Goal: Information Seeking & Learning: Learn about a topic

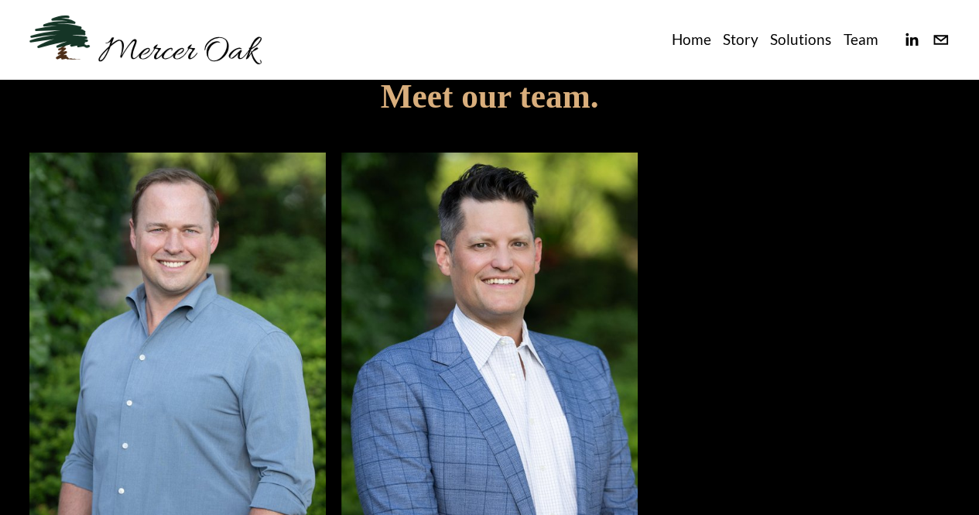
scroll to position [2632, 0]
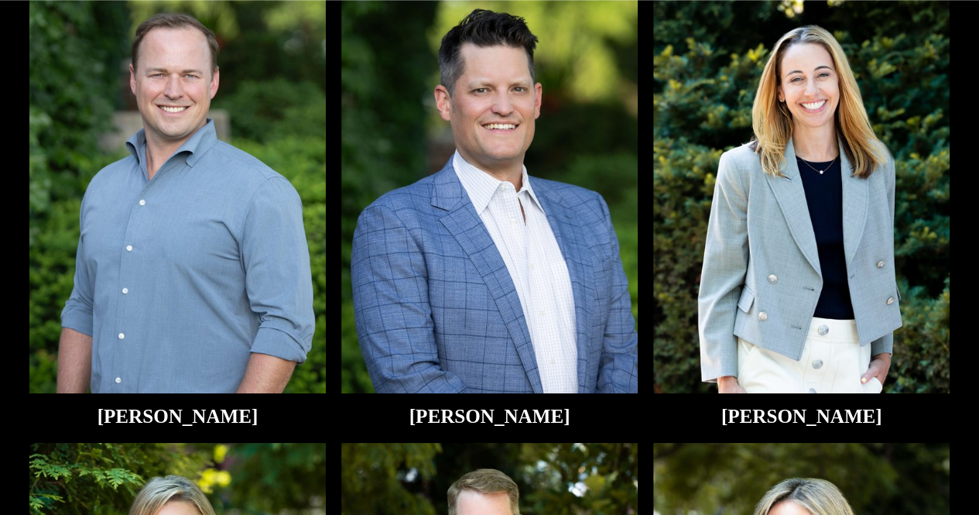
click at [810, 253] on img at bounding box center [801, 196] width 296 height 396
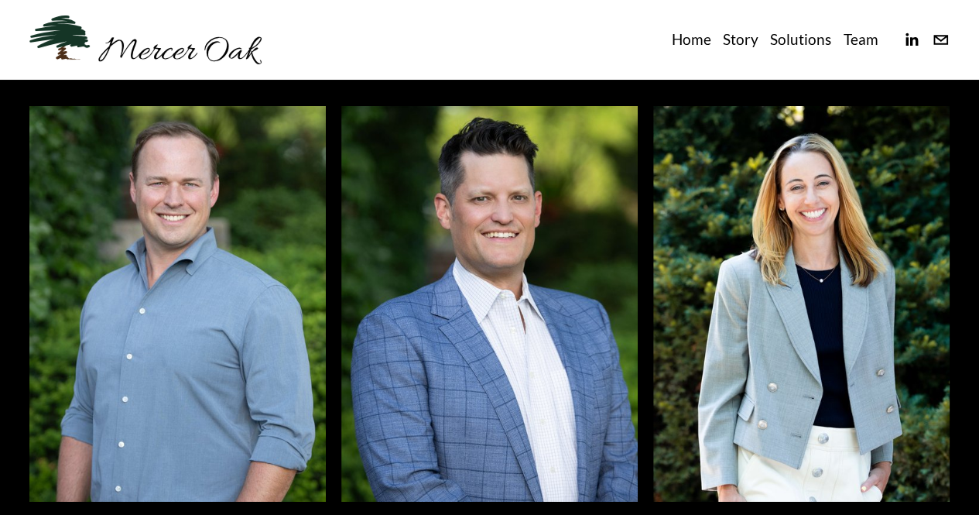
scroll to position [2522, 0]
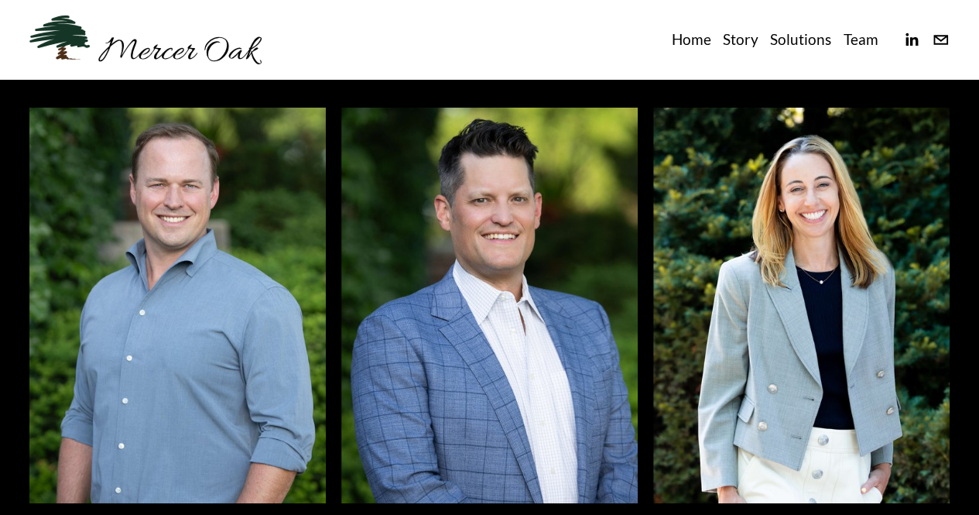
click at [861, 34] on link "Team" at bounding box center [860, 39] width 35 height 25
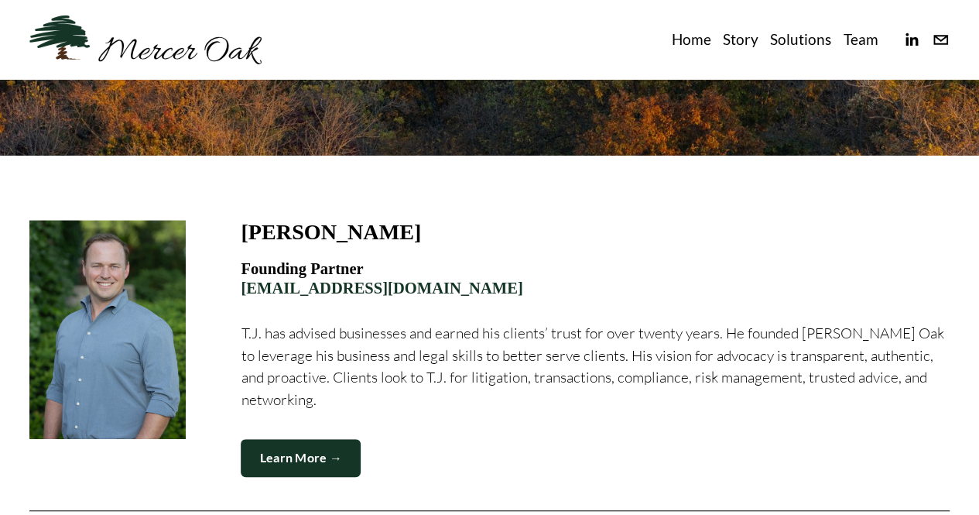
scroll to position [387, 0]
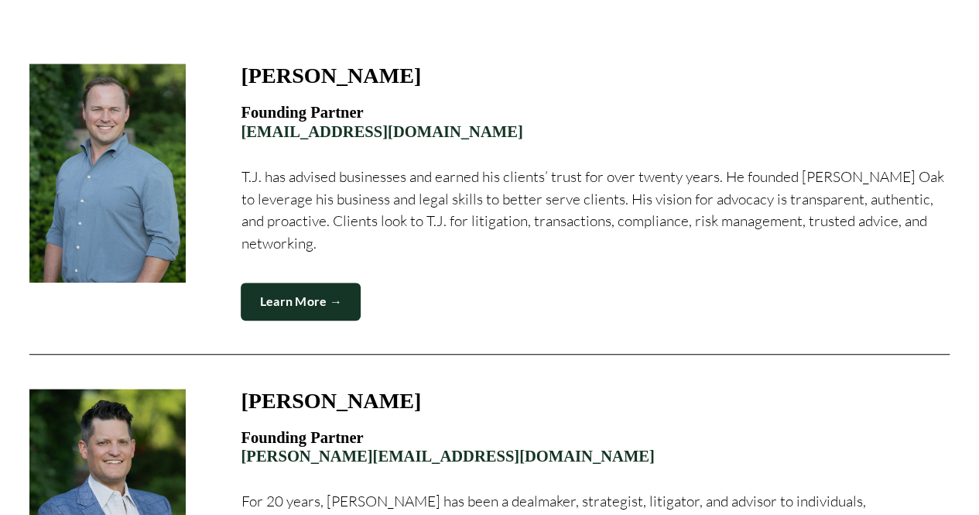
click at [319, 306] on link "Learn More →" at bounding box center [301, 302] width 120 height 38
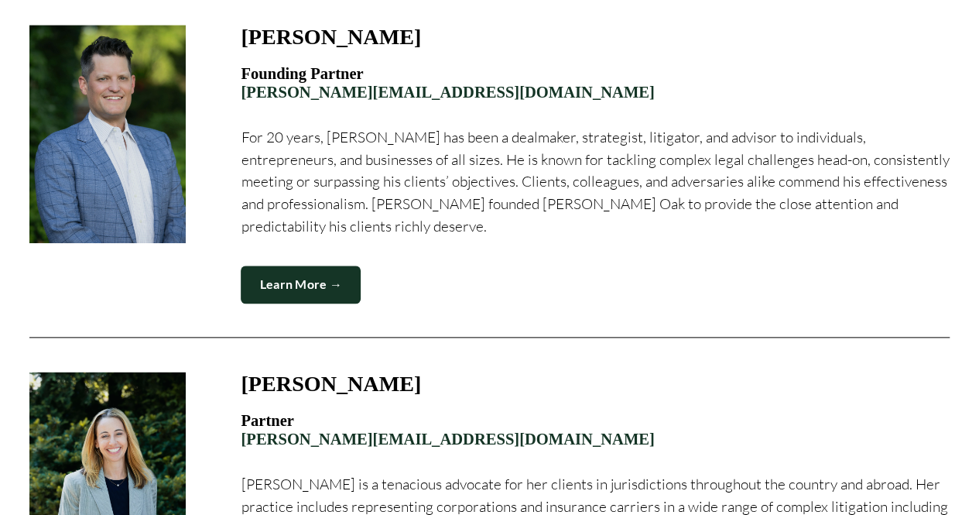
scroll to position [774, 0]
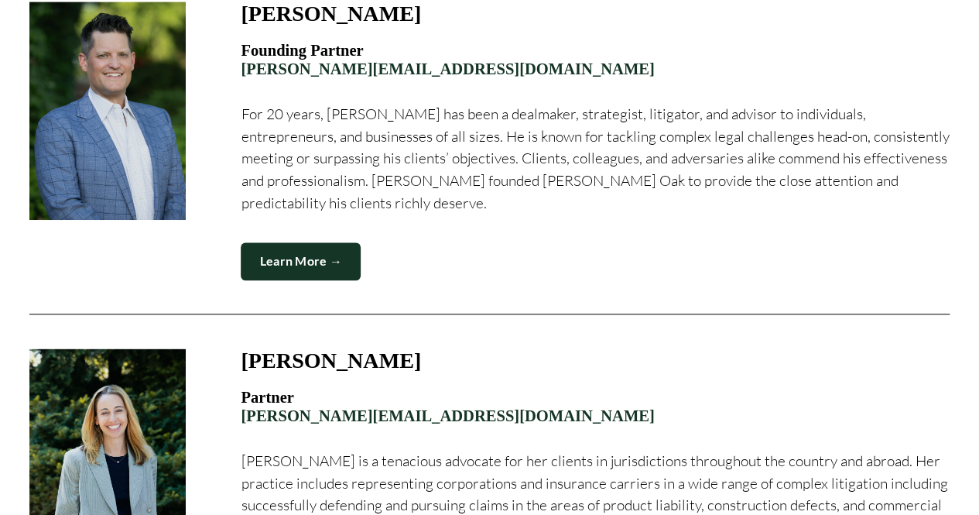
click at [317, 264] on link "Learn More →" at bounding box center [301, 261] width 120 height 38
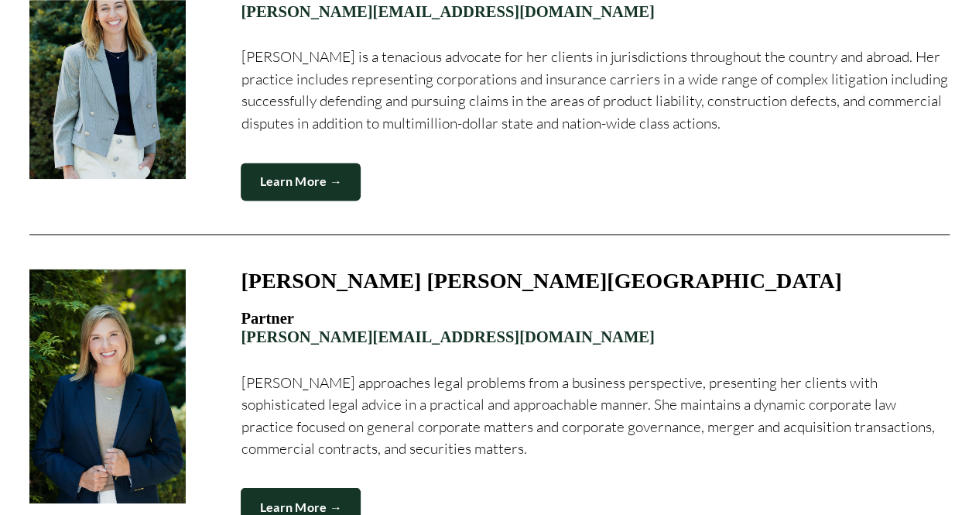
scroll to position [1238, 0]
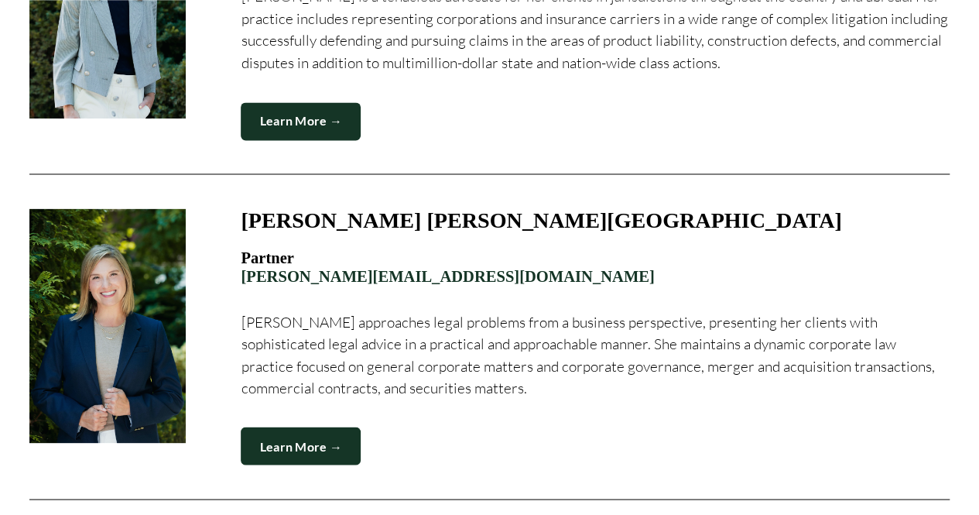
click at [297, 123] on link "Learn More →" at bounding box center [301, 121] width 120 height 38
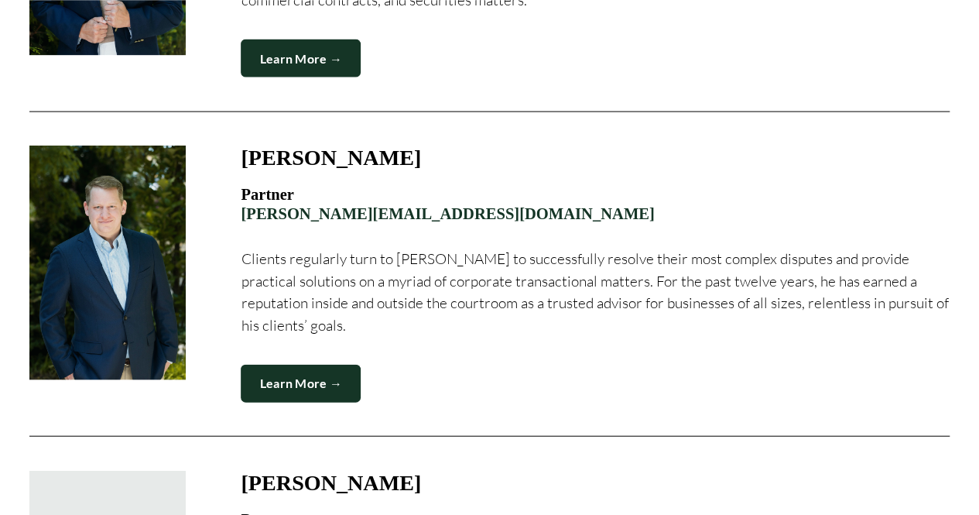
scroll to position [1935, 0]
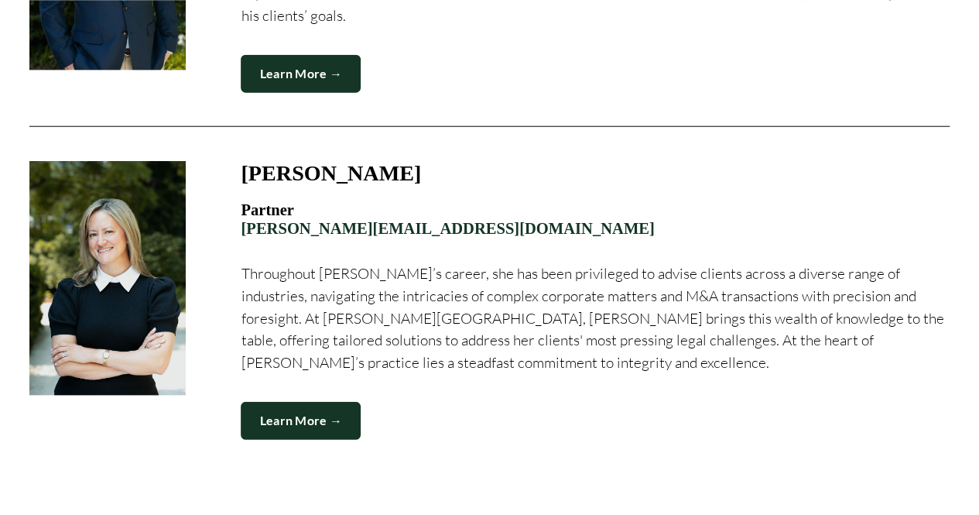
click at [319, 419] on link "Learn More →" at bounding box center [301, 421] width 120 height 38
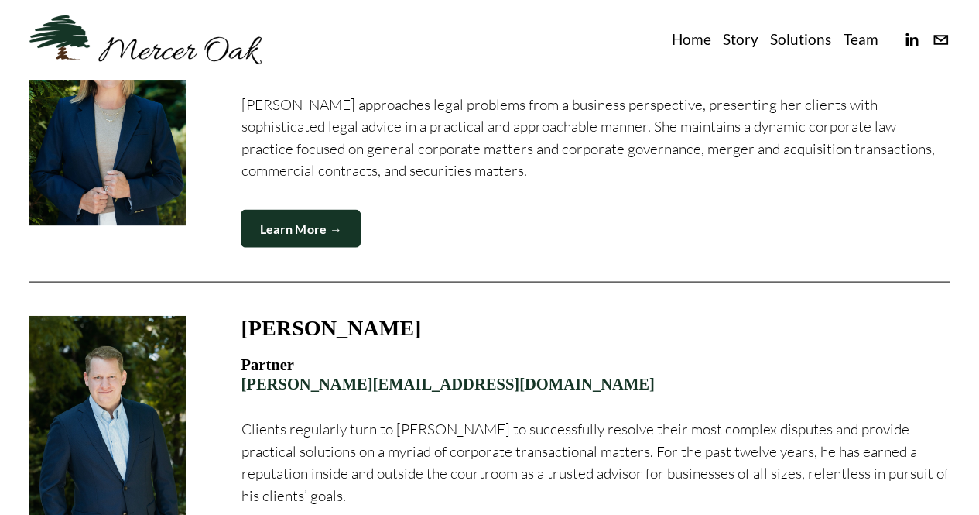
scroll to position [1349, 0]
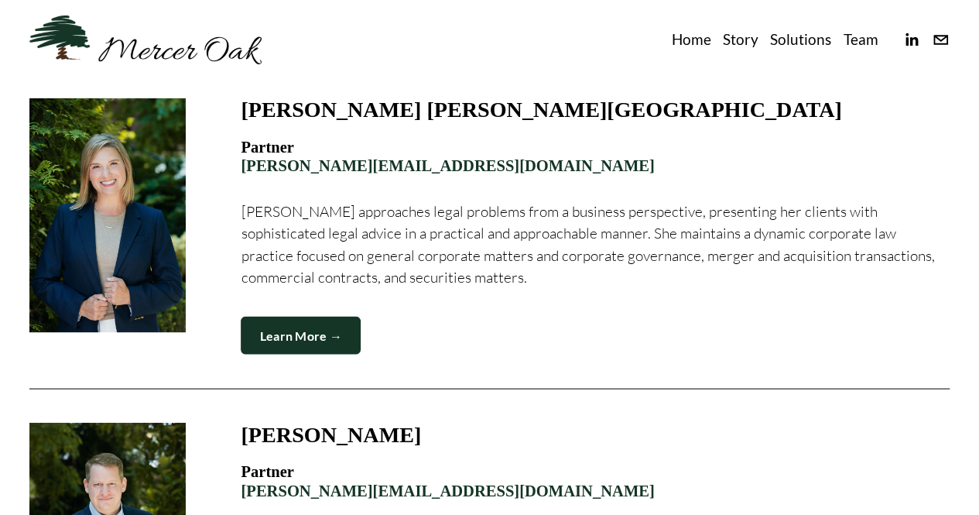
click at [302, 348] on link "Learn More →" at bounding box center [301, 335] width 120 height 38
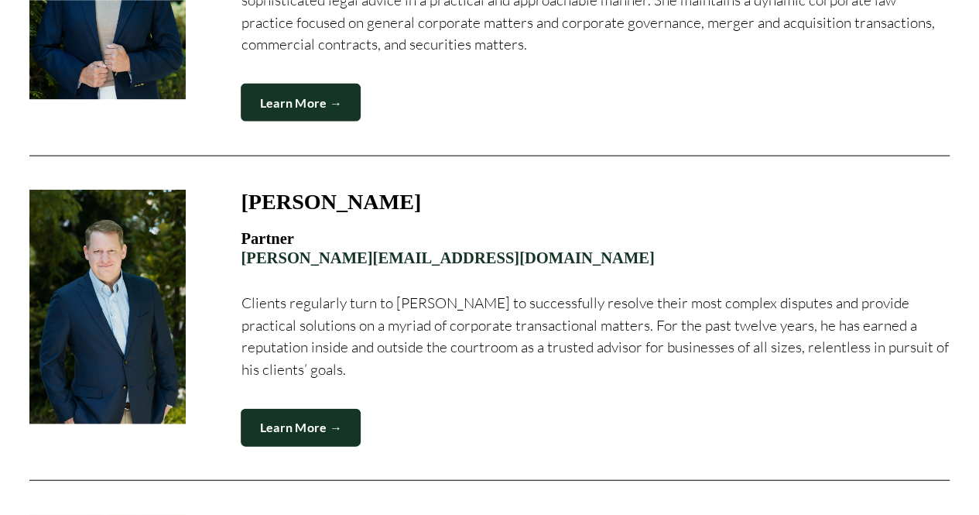
click at [325, 422] on link "Learn More →" at bounding box center [301, 428] width 120 height 38
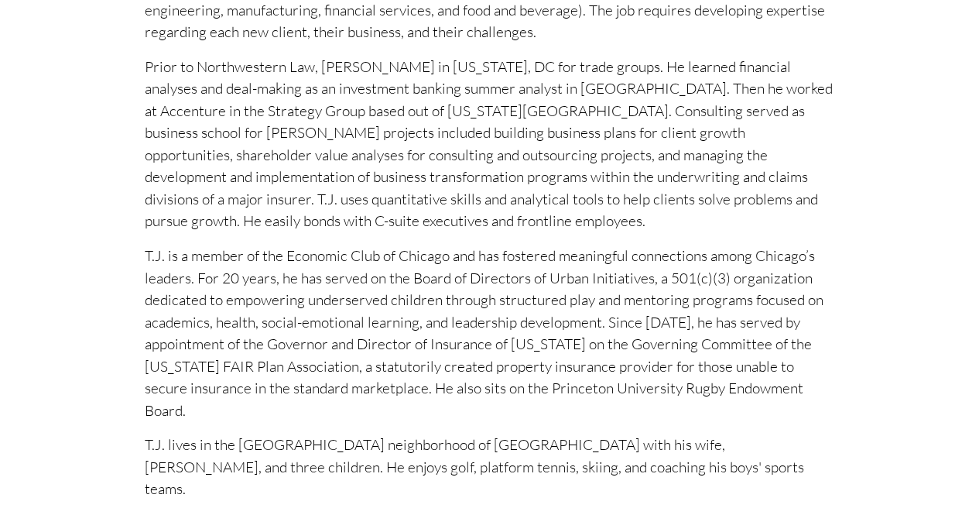
scroll to position [851, 0]
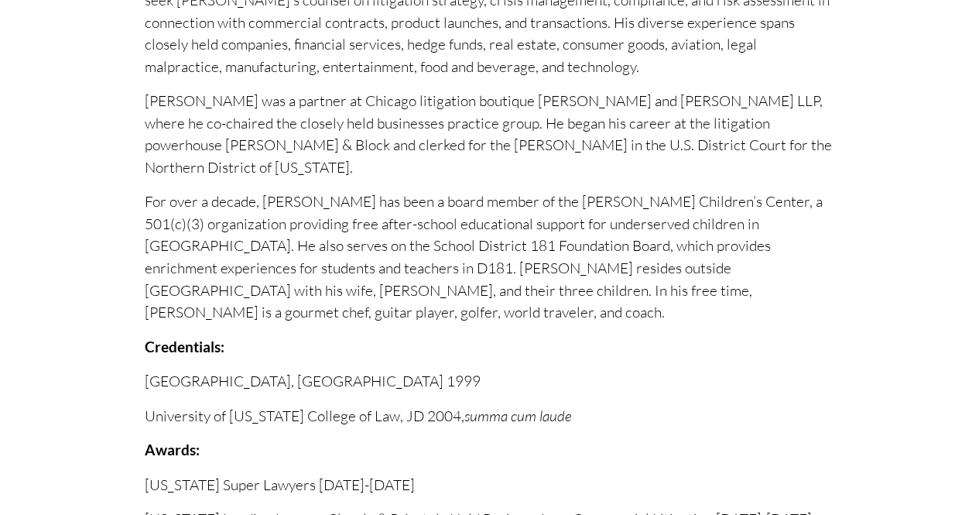
scroll to position [851, 0]
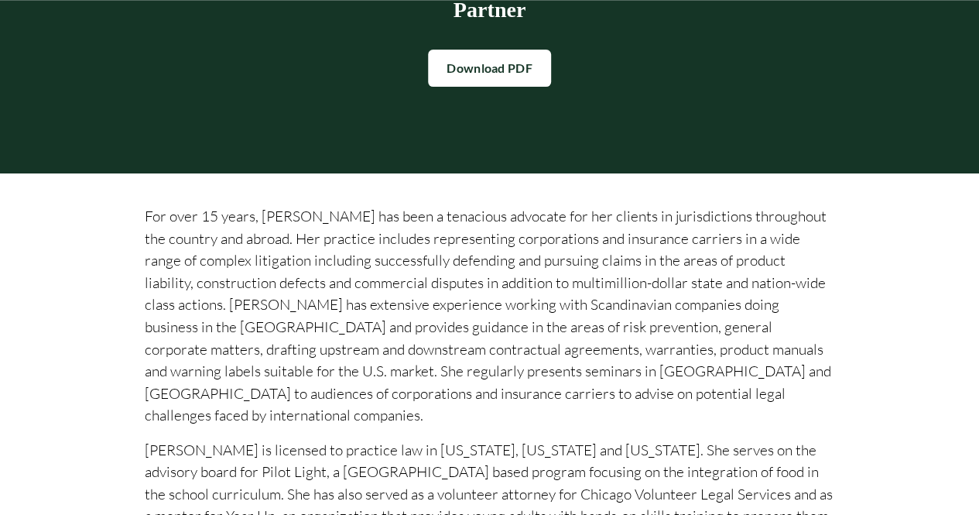
scroll to position [310, 0]
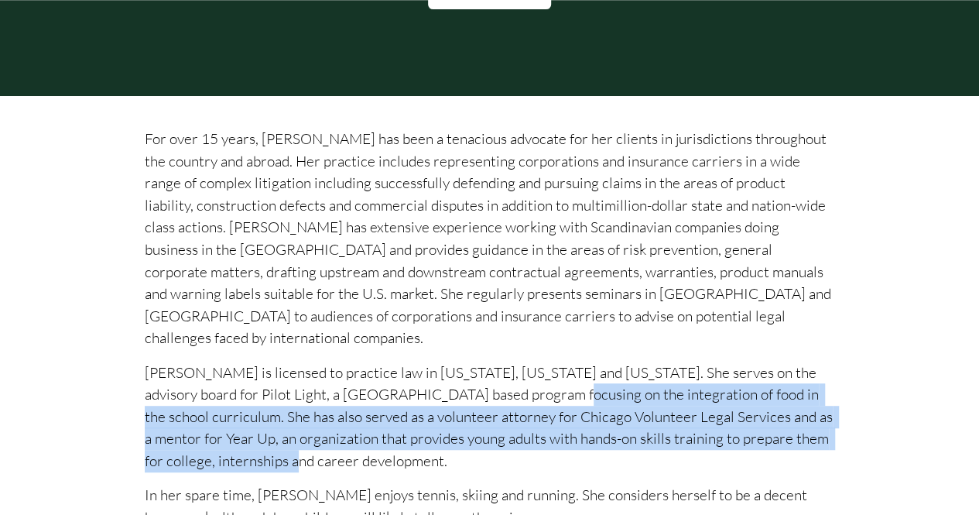
drag, startPoint x: 488, startPoint y: 378, endPoint x: 511, endPoint y: 439, distance: 64.7
click at [511, 439] on p "[PERSON_NAME] is licensed to practice law in [US_STATE], [US_STATE] and [US_STA…" at bounding box center [490, 416] width 690 height 111
click at [478, 445] on p "[PERSON_NAME] is licensed to practice law in [US_STATE], [US_STATE] and [US_STA…" at bounding box center [490, 416] width 690 height 111
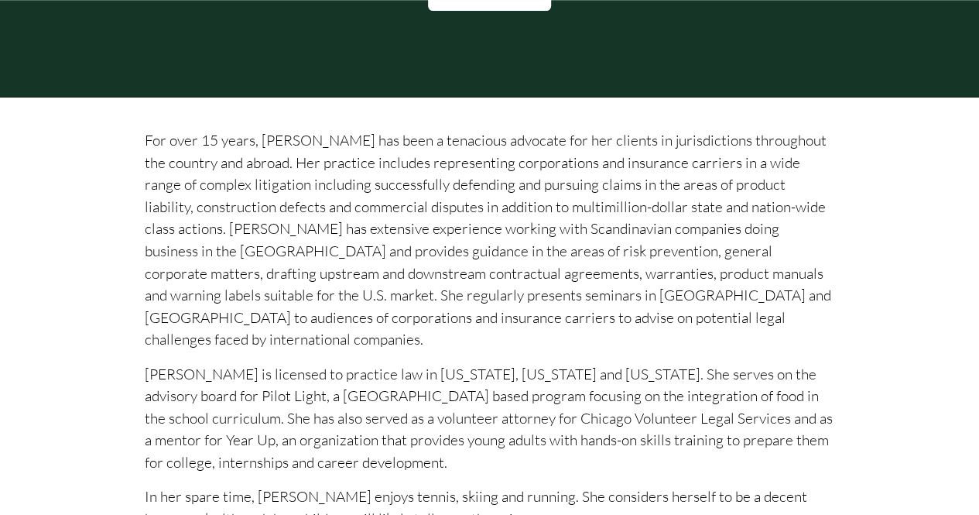
scroll to position [232, 0]
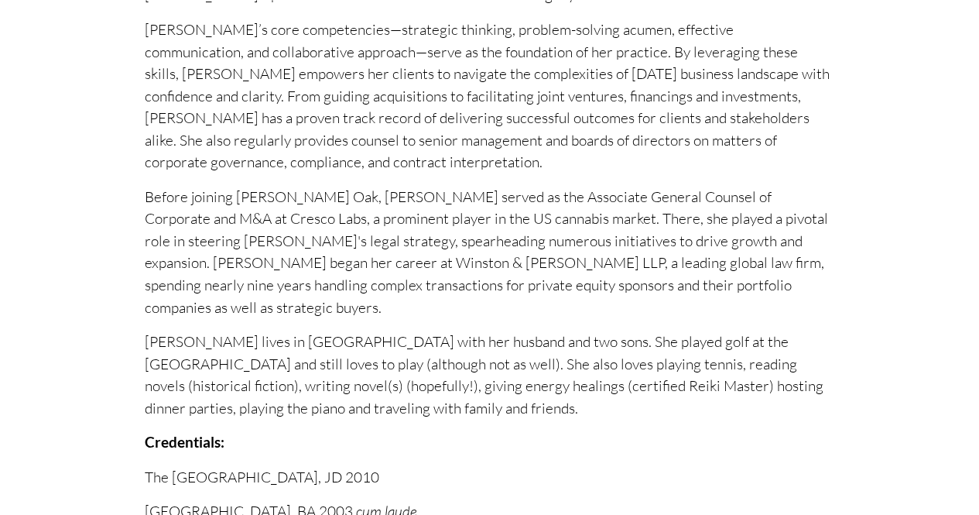
scroll to position [619, 0]
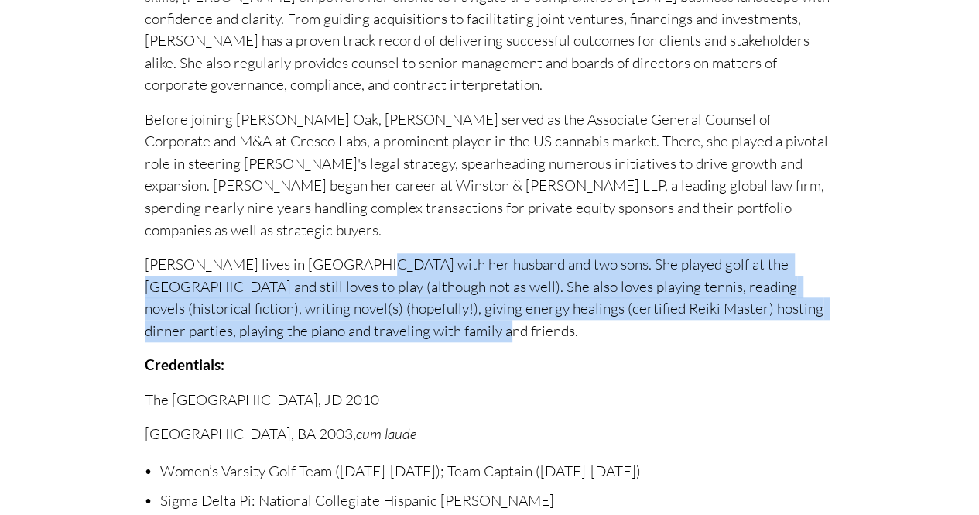
drag, startPoint x: 341, startPoint y: 252, endPoint x: 396, endPoint y: 327, distance: 93.7
click at [396, 327] on p "[PERSON_NAME] lives in [GEOGRAPHIC_DATA] with her husband and two sons. She pla…" at bounding box center [490, 297] width 690 height 88
click at [469, 329] on div "Throughout Terri’s career, she has been privileged to advise clients across a d…" at bounding box center [490, 304] width 690 height 973
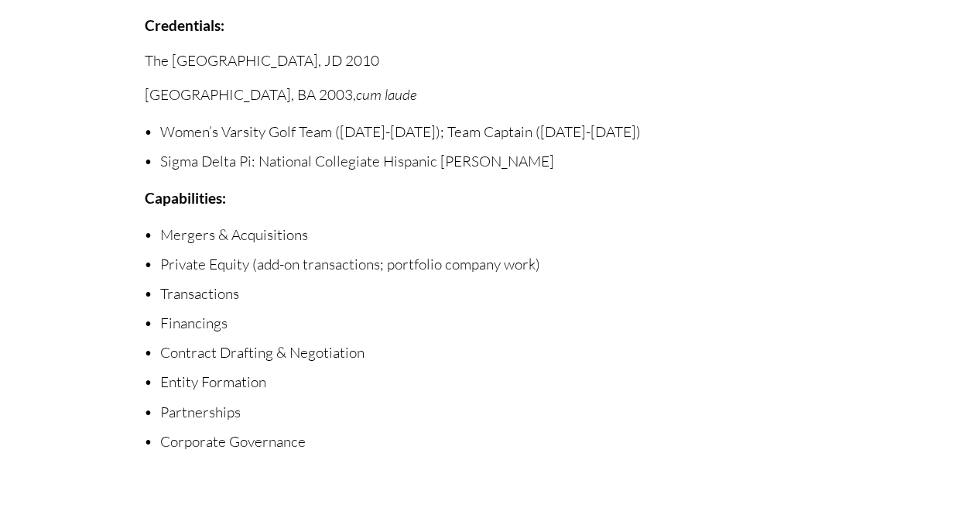
scroll to position [697, 0]
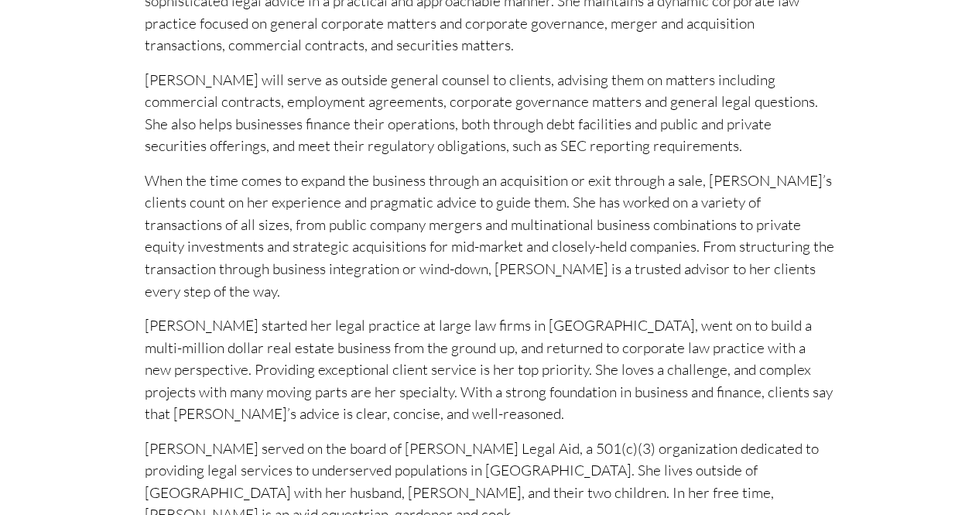
scroll to position [619, 0]
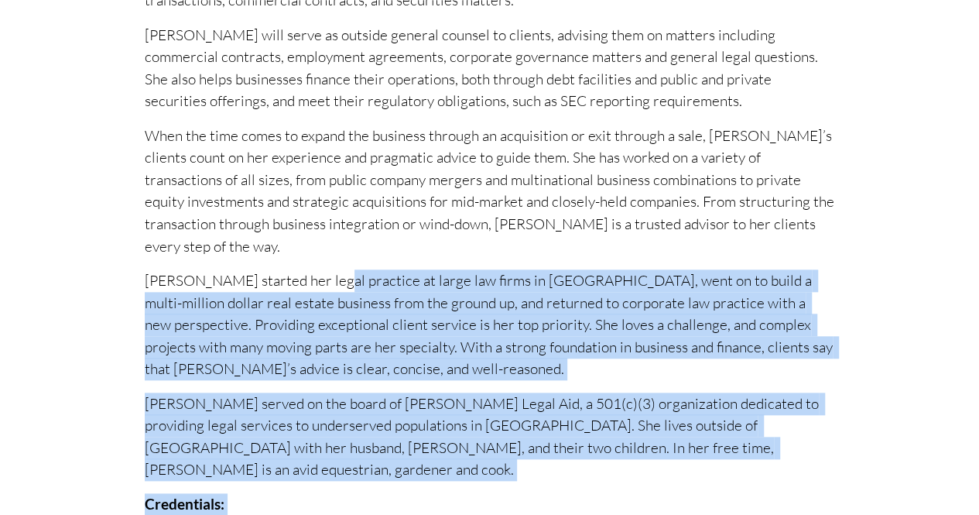
drag, startPoint x: 481, startPoint y: 395, endPoint x: 322, endPoint y: 171, distance: 274.7
click at [322, 171] on div "Kristen approaches legal problems from a business perspective, presenting her c…" at bounding box center [490, 253] width 690 height 661
click at [322, 269] on p "Kristen started her legal practice at large law firms in Chicago, went on to bu…" at bounding box center [490, 324] width 690 height 111
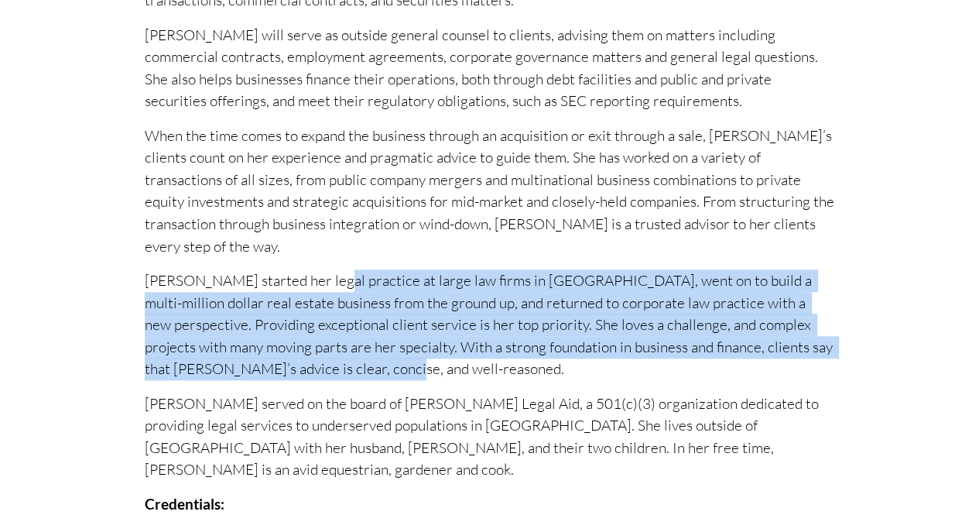
drag, startPoint x: 322, startPoint y: 171, endPoint x: 365, endPoint y: 252, distance: 91.4
click at [365, 269] on p "Kristen started her legal practice at large law firms in Chicago, went on to bu…" at bounding box center [490, 324] width 690 height 111
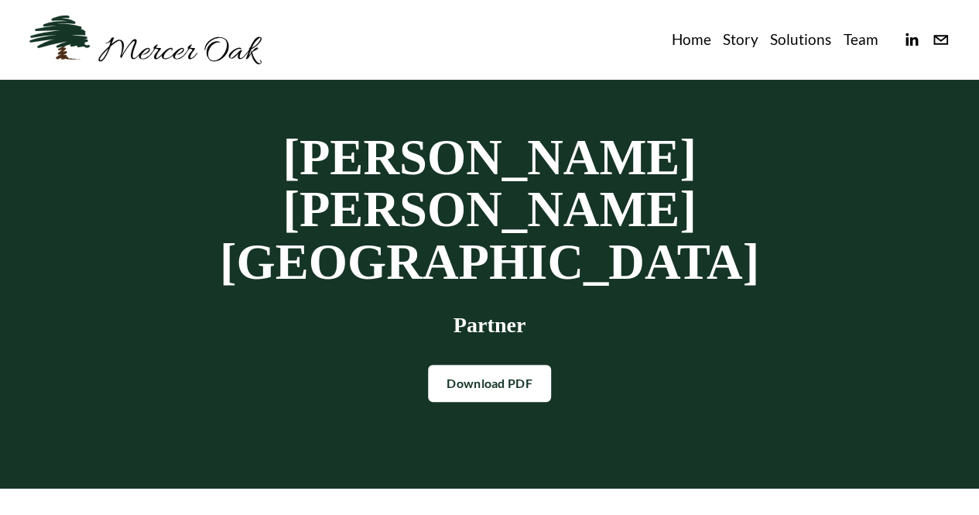
scroll to position [0, 0]
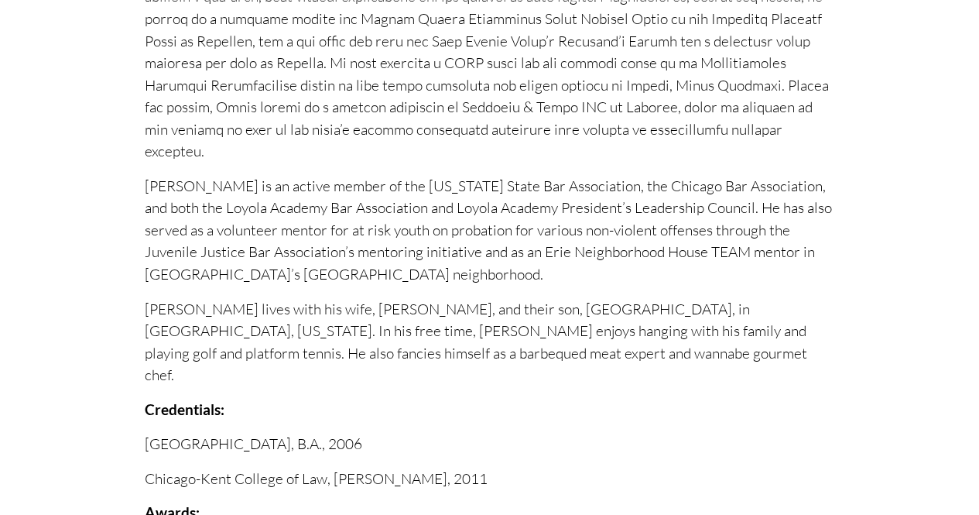
scroll to position [851, 0]
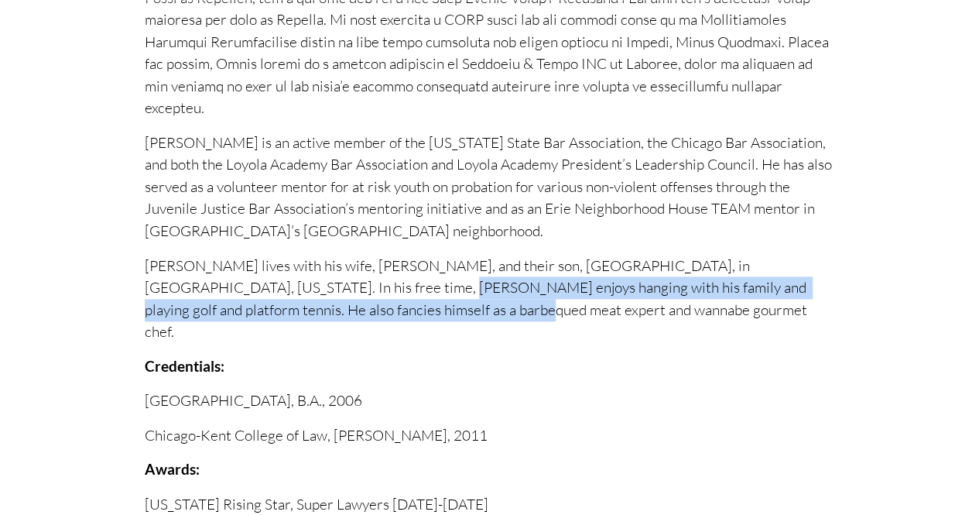
drag, startPoint x: 276, startPoint y: 283, endPoint x: 382, endPoint y: 297, distance: 107.8
click at [382, 297] on p "[PERSON_NAME] lives with his wife, [PERSON_NAME], and their son, [GEOGRAPHIC_DA…" at bounding box center [490, 299] width 690 height 88
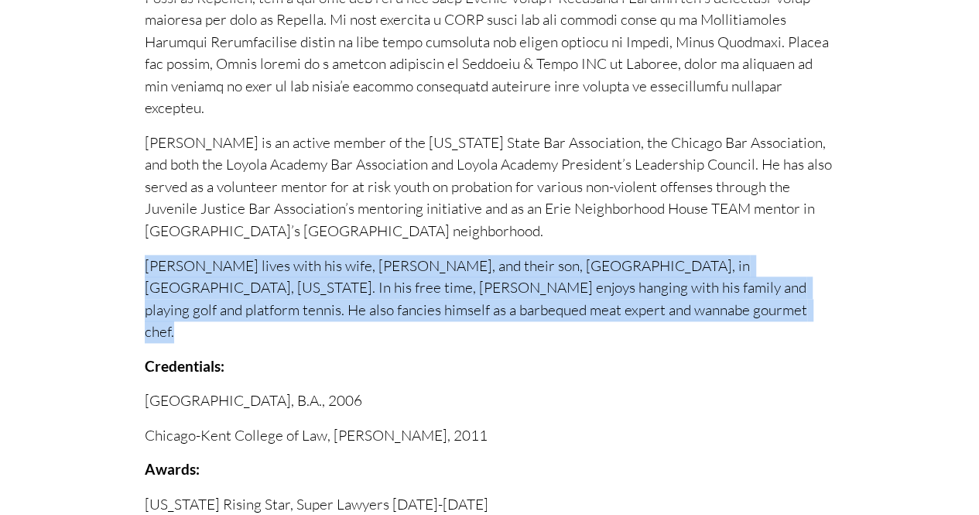
drag, startPoint x: 382, startPoint y: 297, endPoint x: 119, endPoint y: 240, distance: 269.3
click at [119, 240] on div "Clients regularly turn to [PERSON_NAME] to successfully resolve their most comp…" at bounding box center [489, 360] width 979 height 1613
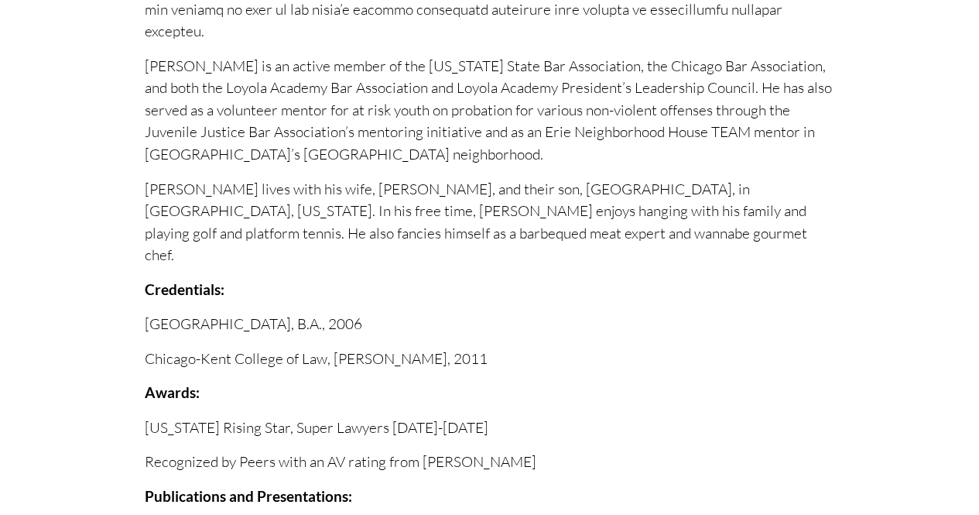
scroll to position [929, 0]
click at [226, 182] on p "[PERSON_NAME] lives with his wife, [PERSON_NAME], and their son, [GEOGRAPHIC_DA…" at bounding box center [490, 221] width 690 height 88
